Goal: Task Accomplishment & Management: Use online tool/utility

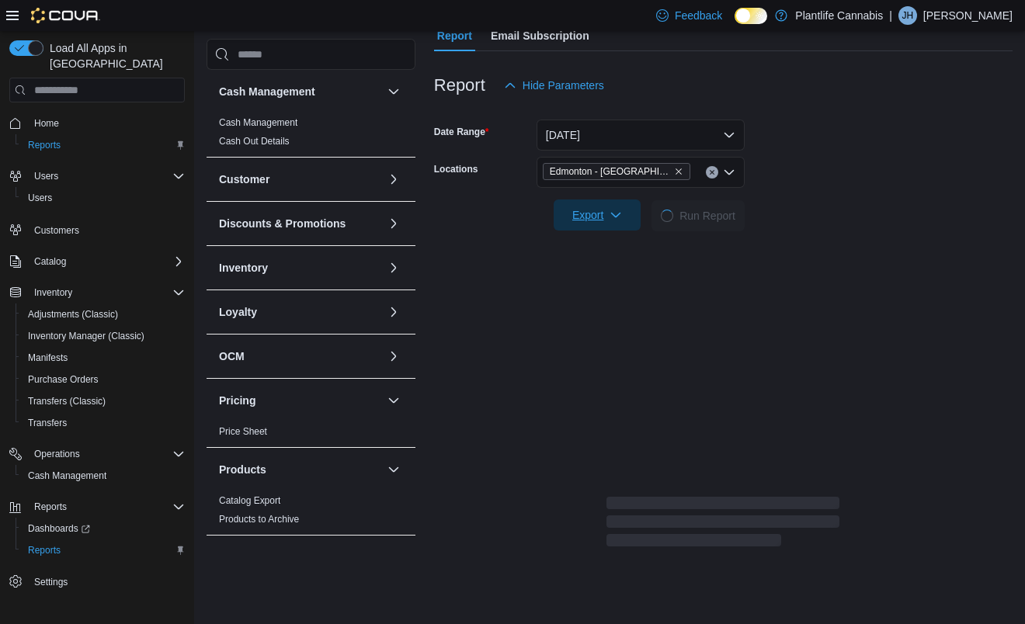
scroll to position [156, 0]
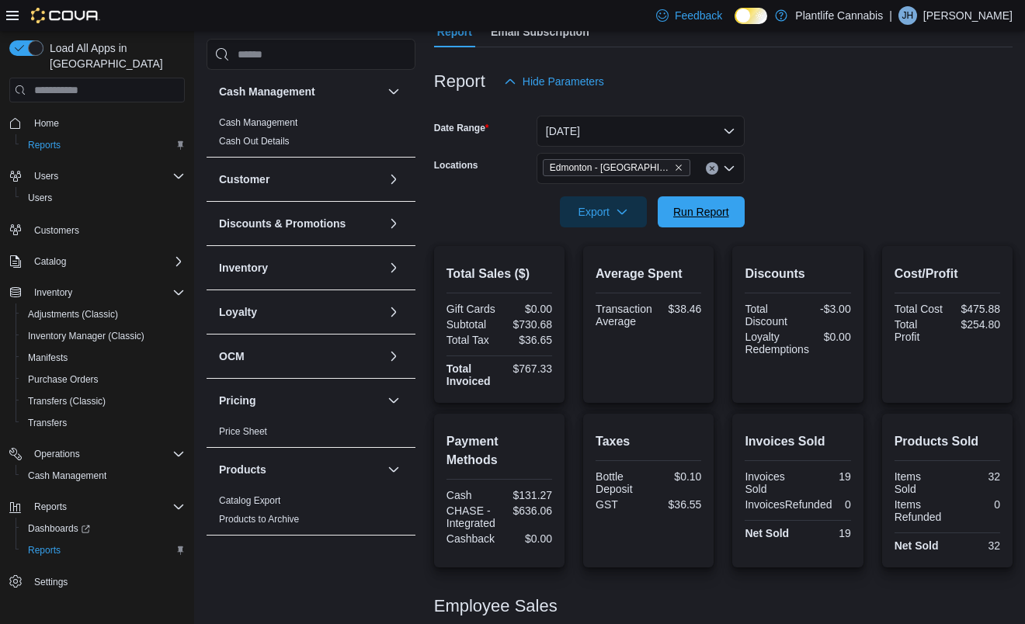
drag, startPoint x: 703, startPoint y: 210, endPoint x: 708, endPoint y: 247, distance: 37.7
click at [703, 210] on span "Run Report" at bounding box center [701, 212] width 56 height 16
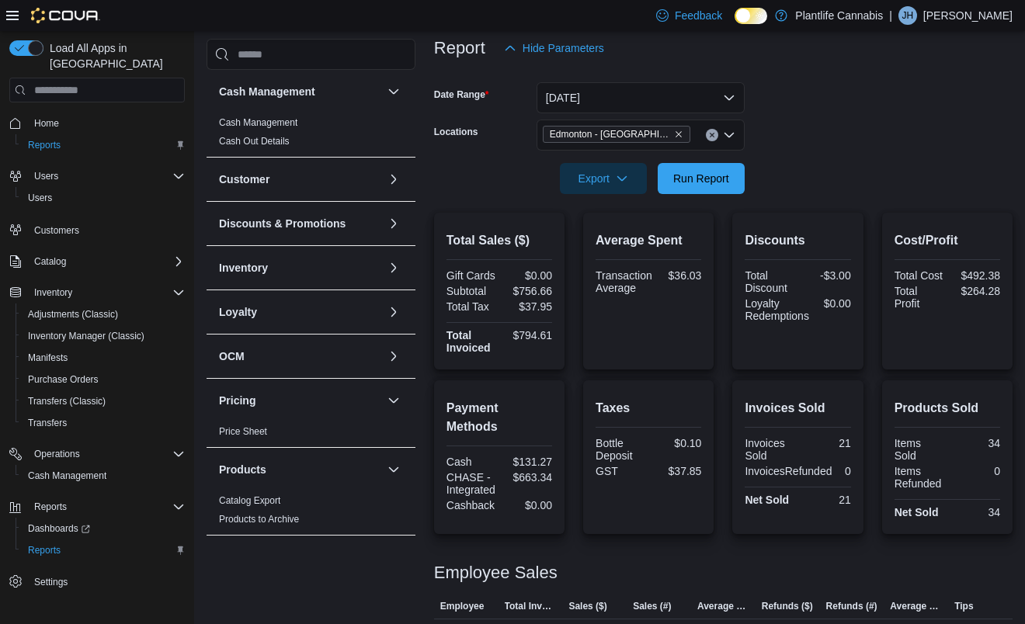
scroll to position [248, 0]
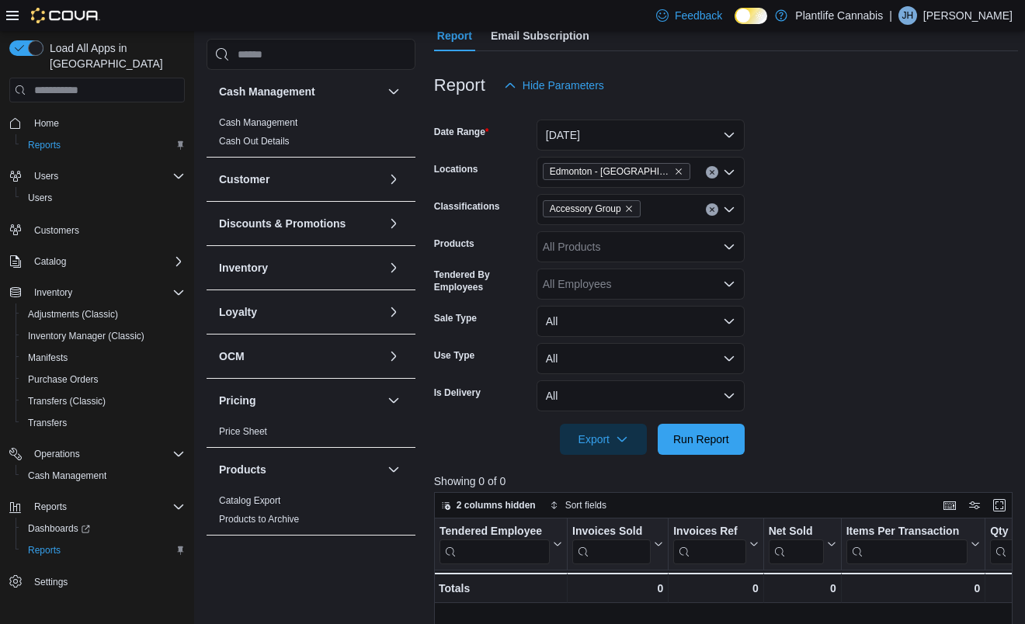
scroll to position [175, 0]
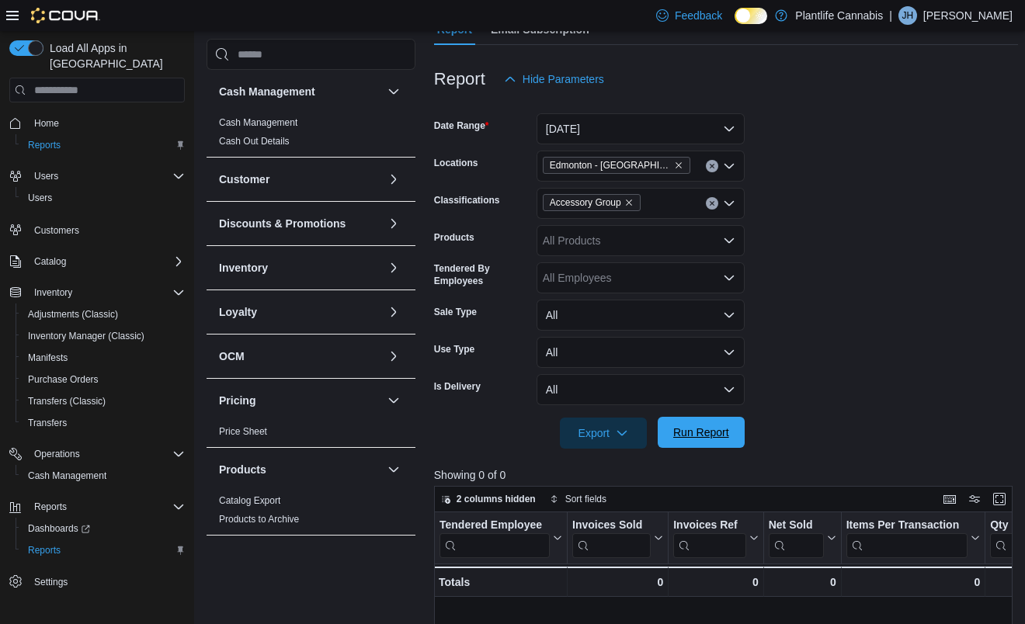
click at [689, 433] on span "Run Report" at bounding box center [701, 433] width 56 height 16
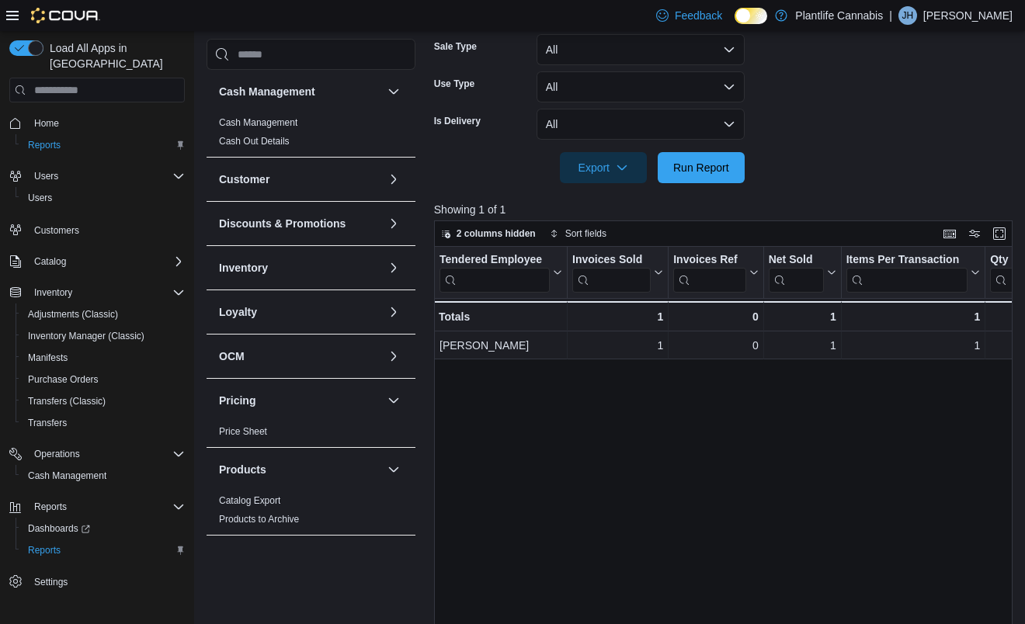
scroll to position [442, 0]
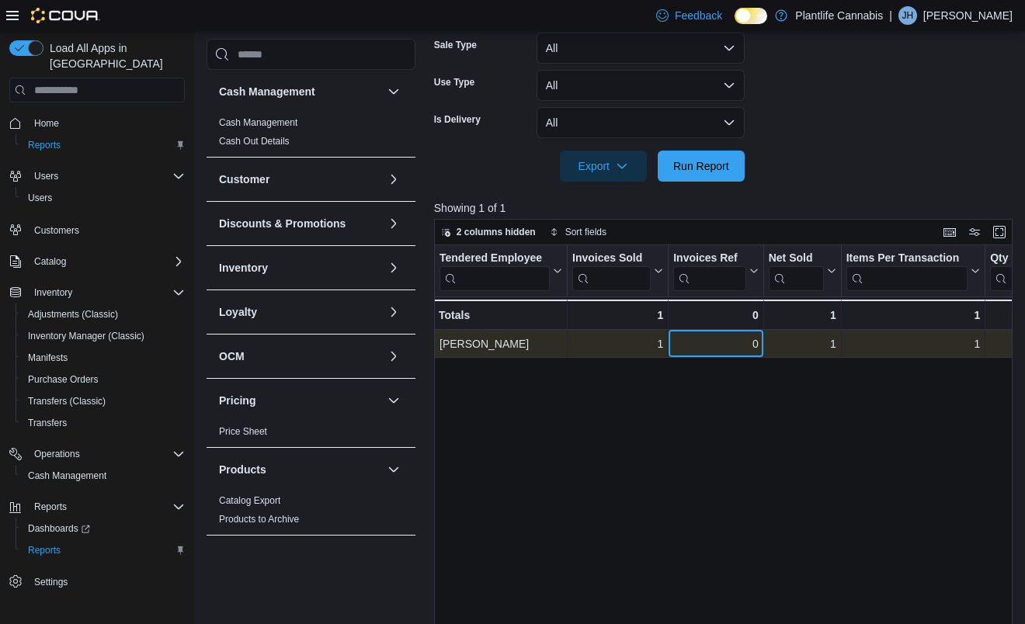
click at [706, 348] on div "0" at bounding box center [715, 344] width 85 height 19
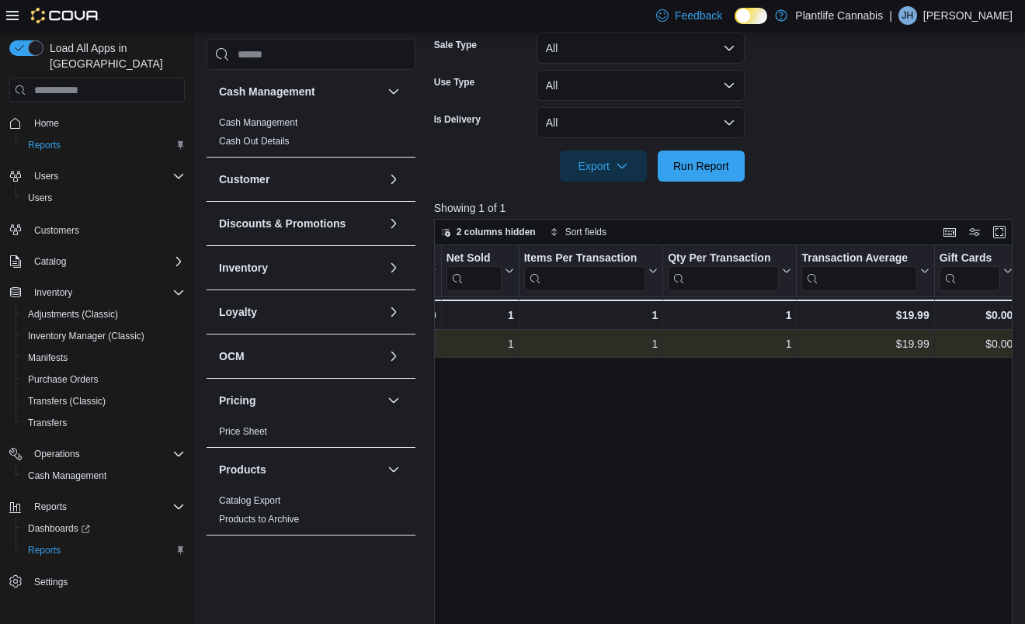
scroll to position [0, 415]
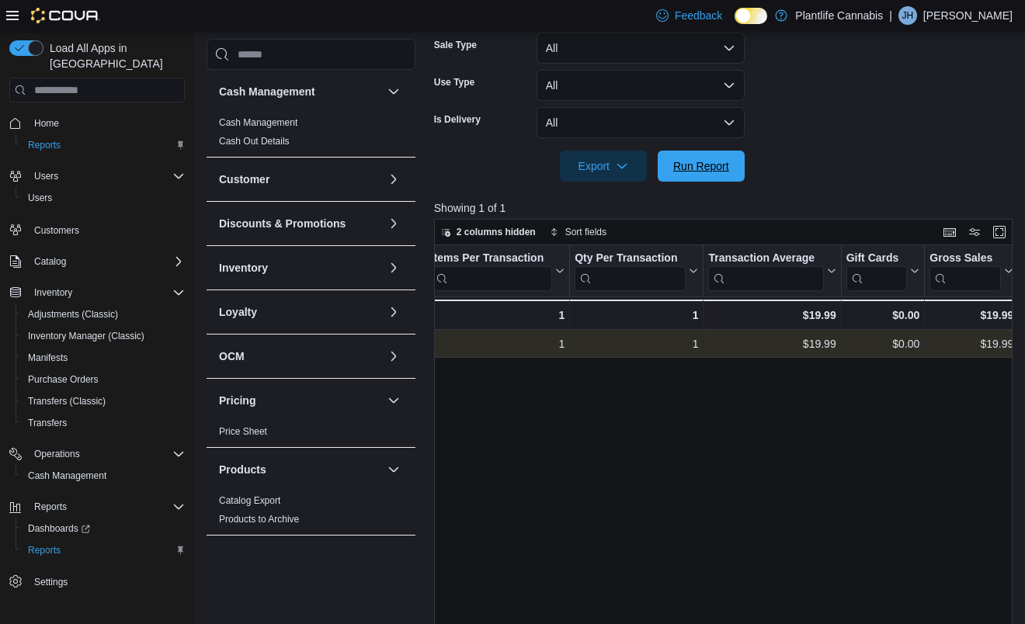
click at [717, 161] on span "Run Report" at bounding box center [701, 166] width 56 height 16
click at [716, 162] on span "Run Report" at bounding box center [701, 166] width 56 height 16
